Goal: Information Seeking & Learning: Learn about a topic

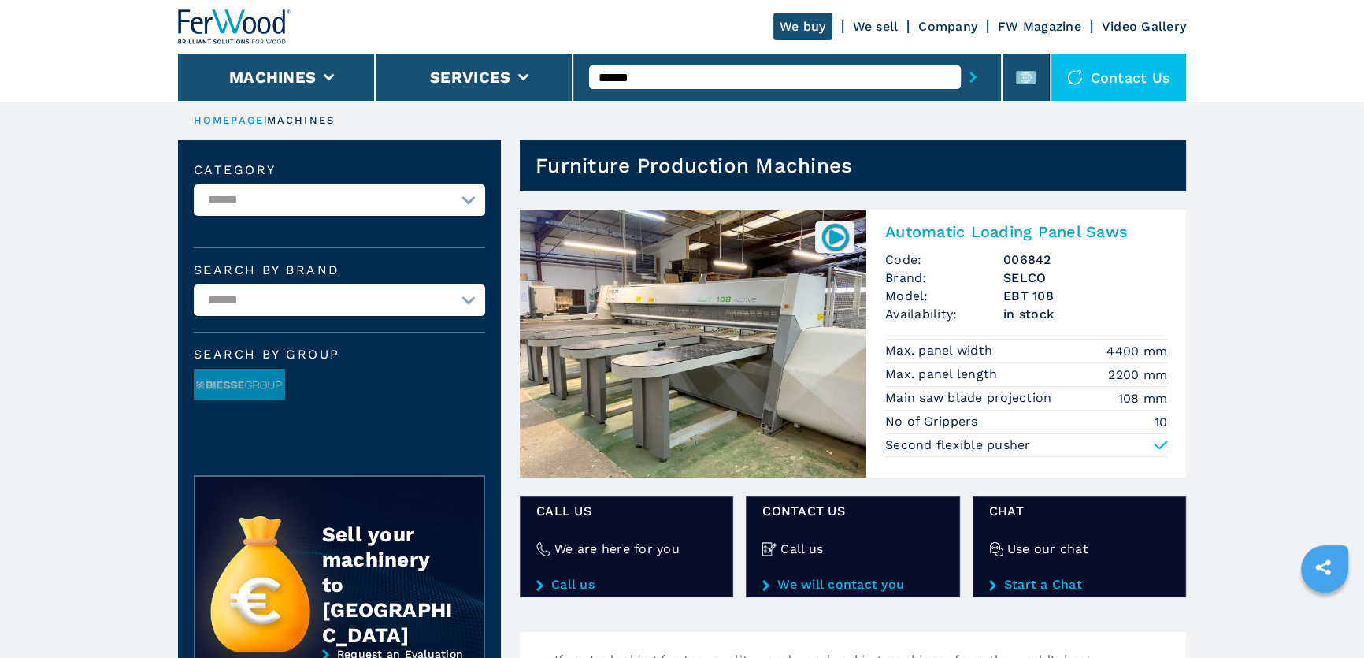
click at [760, 250] on img at bounding box center [693, 344] width 347 height 268
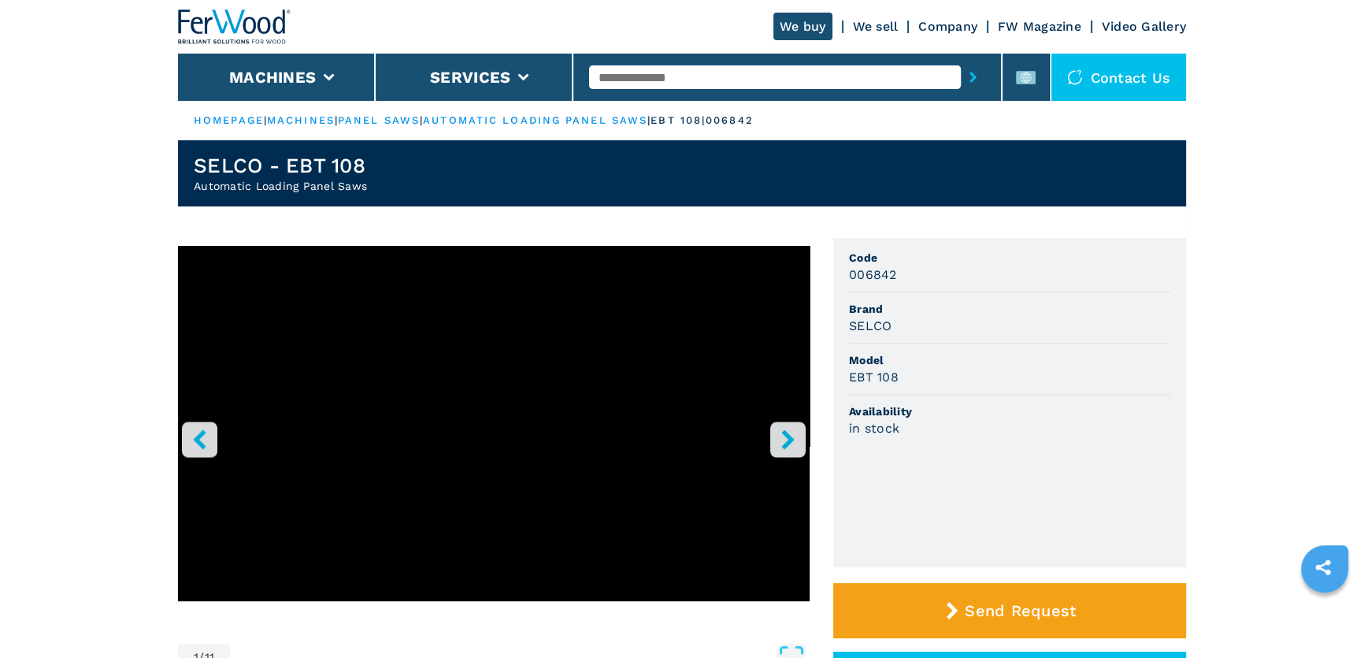
click at [662, 63] on div at bounding box center [786, 77] width 395 height 36
click at [666, 64] on div at bounding box center [786, 77] width 395 height 36
click at [666, 61] on div at bounding box center [786, 77] width 395 height 36
click at [674, 71] on input "text" at bounding box center [774, 77] width 371 height 24
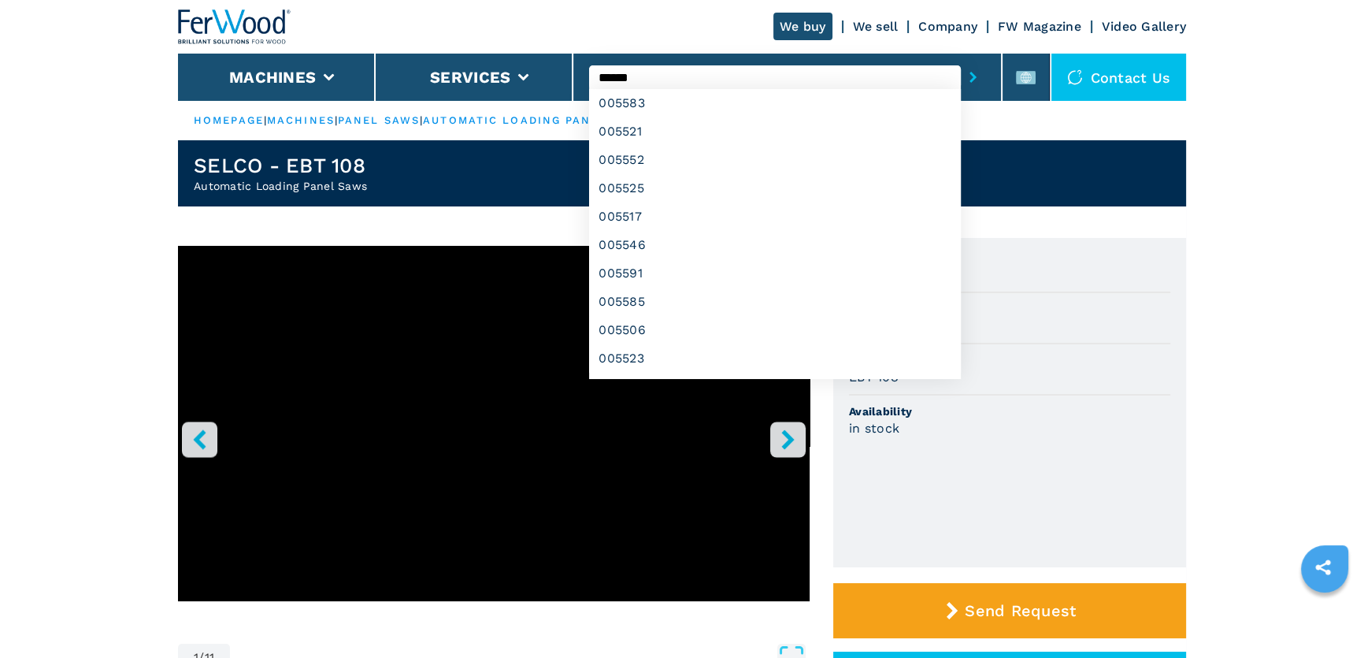
type input "******"
click at [961, 59] on button "submit-button" at bounding box center [973, 77] width 24 height 36
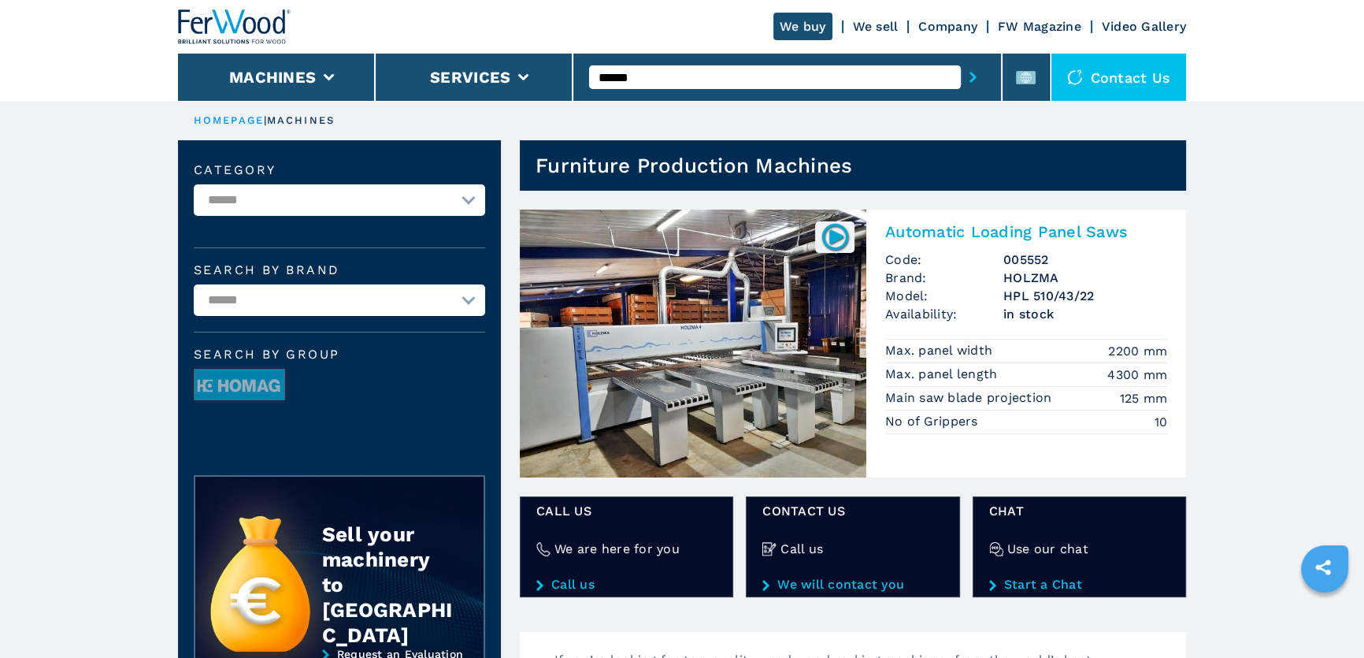
click at [654, 243] on img at bounding box center [693, 344] width 347 height 268
